Goal: Find specific page/section: Find specific page/section

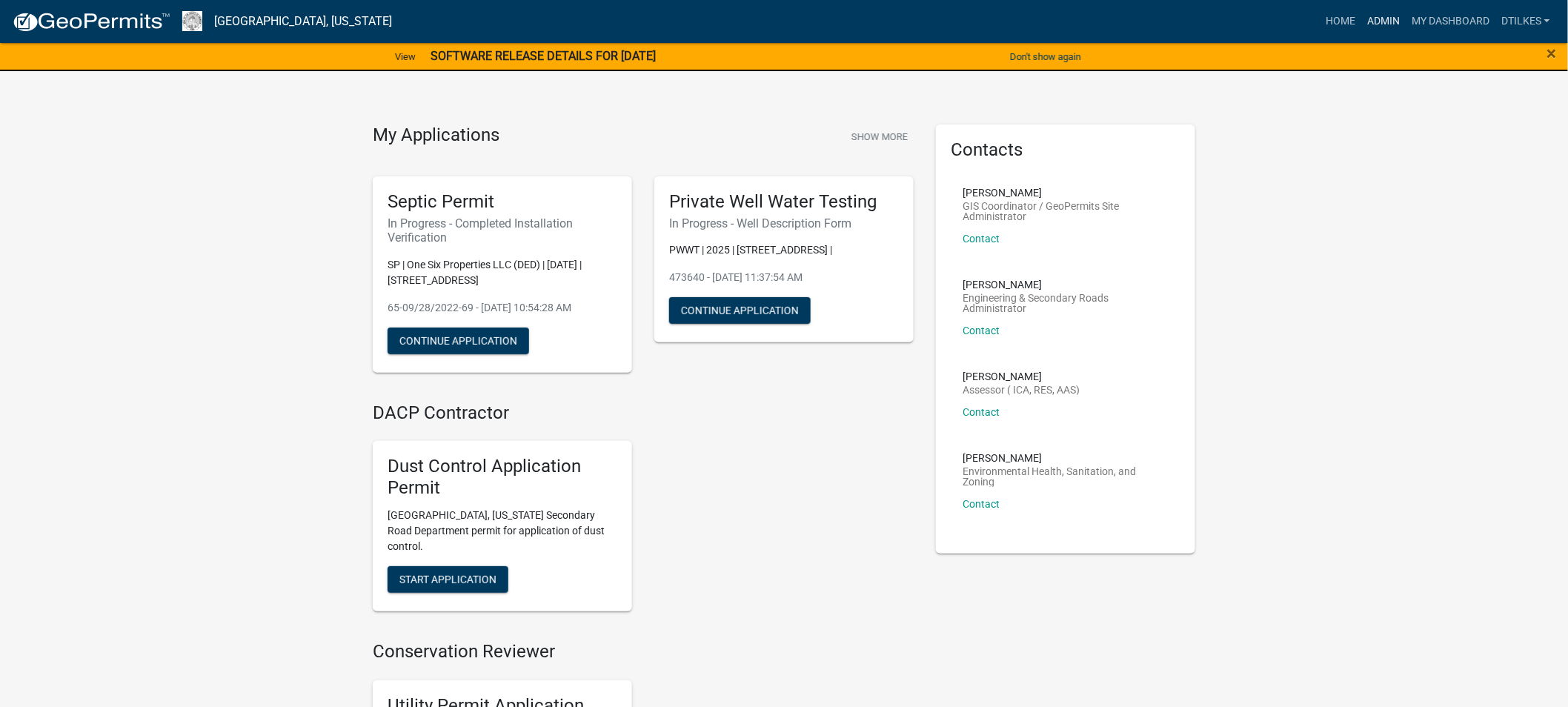
click at [1389, 27] on link "Admin" at bounding box center [1384, 21] width 44 height 28
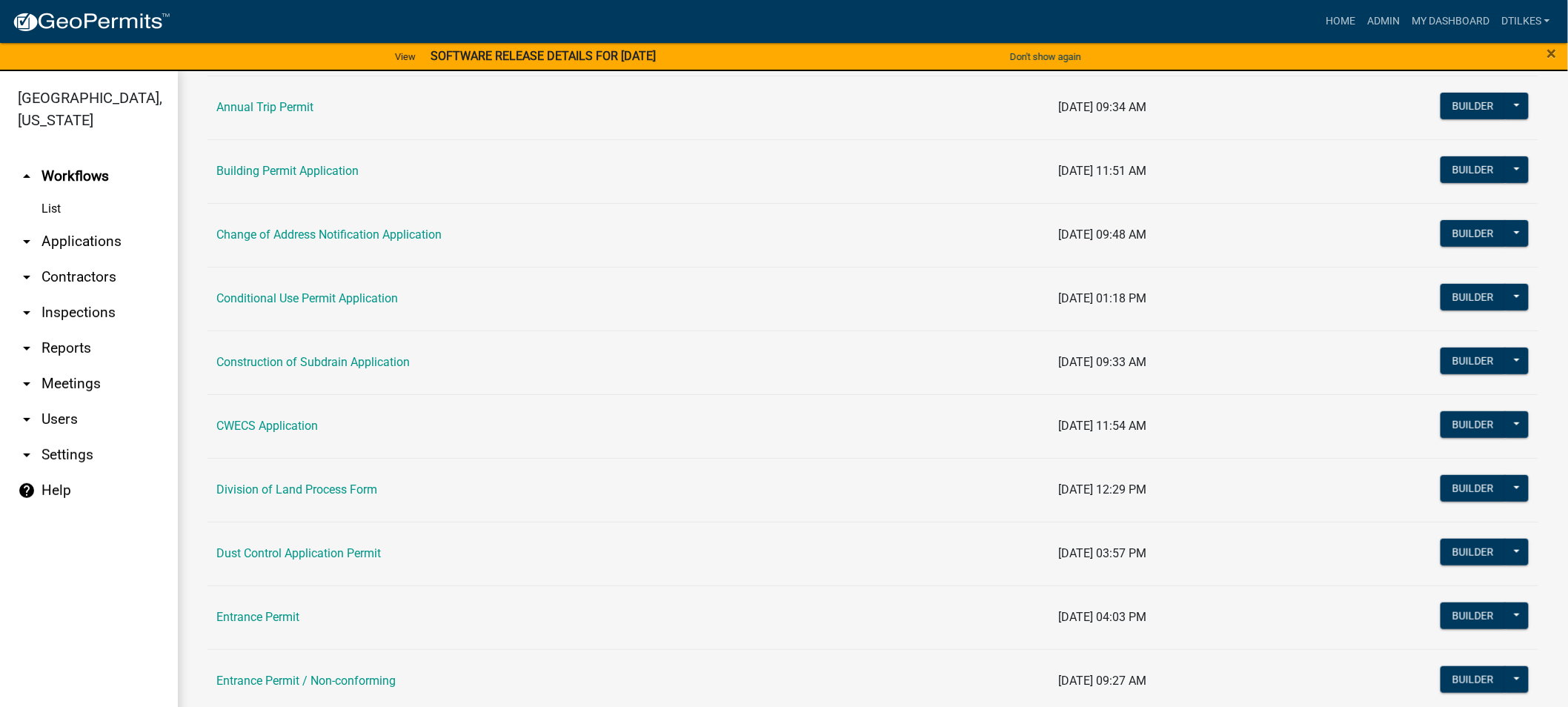
scroll to position [411, 0]
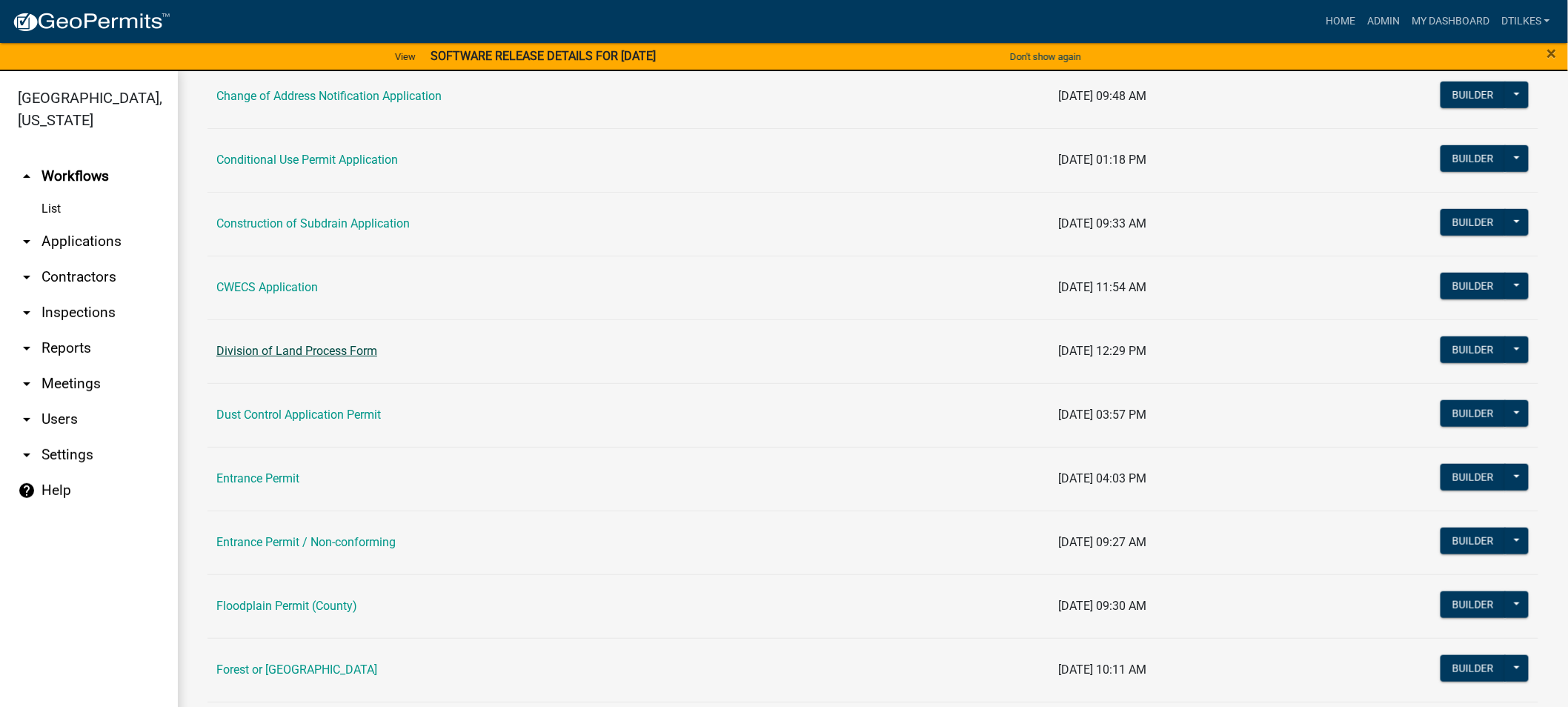
click at [267, 350] on link "Division of Land Process Form" at bounding box center [297, 351] width 161 height 14
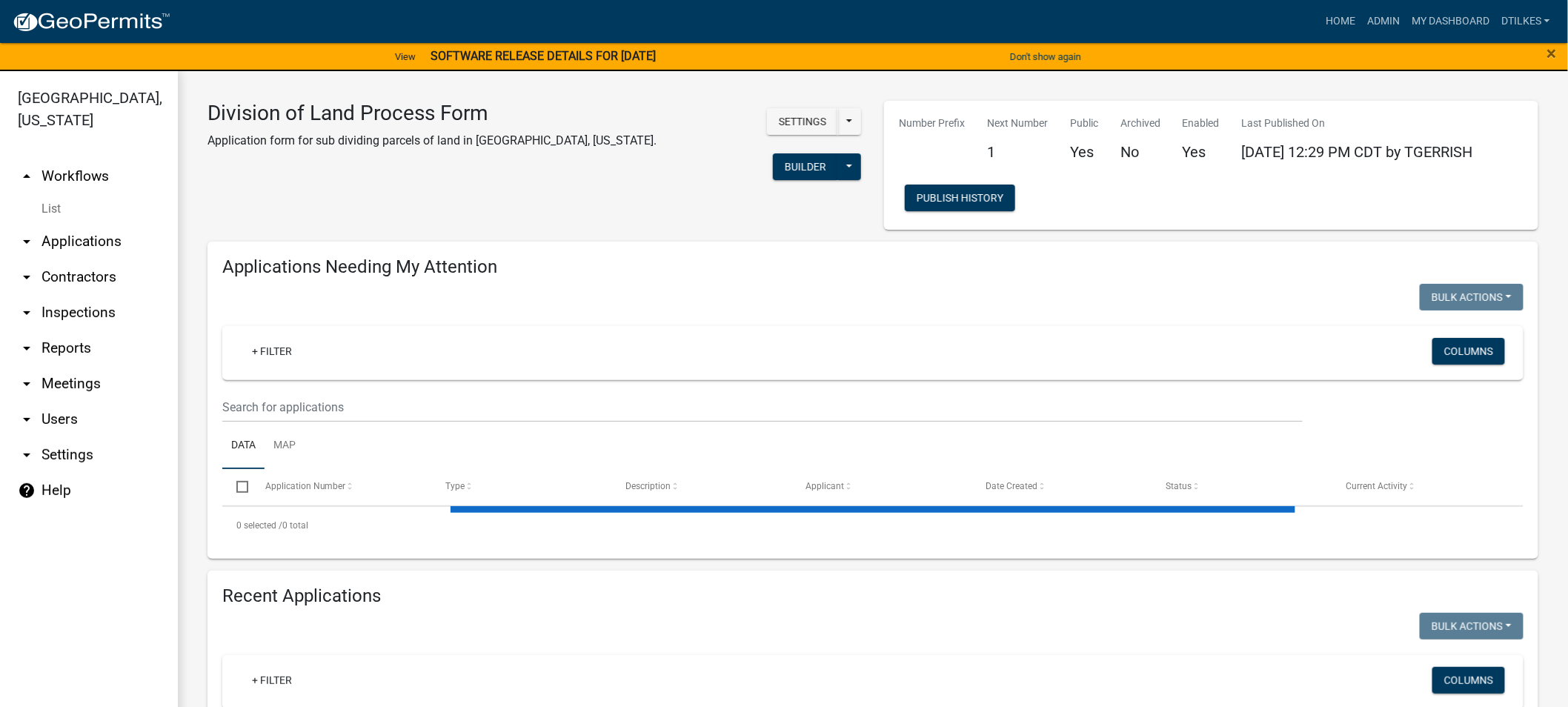
select select "2: 50"
